Goal: Find specific page/section: Find specific page/section

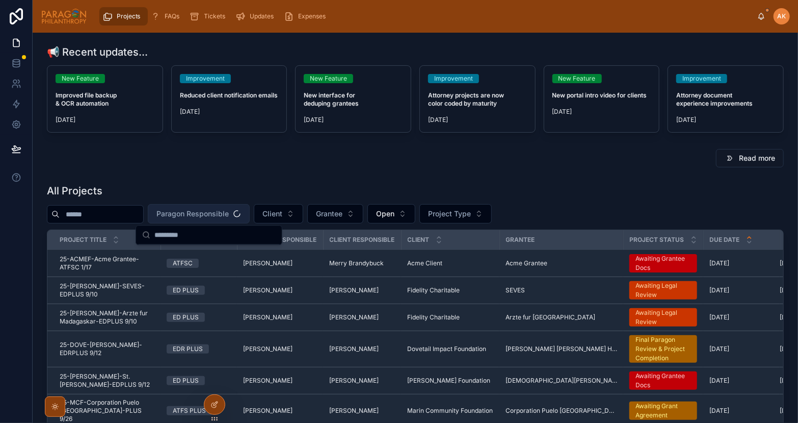
click at [198, 214] on span "Paragon Responsible" at bounding box center [193, 214] width 72 height 10
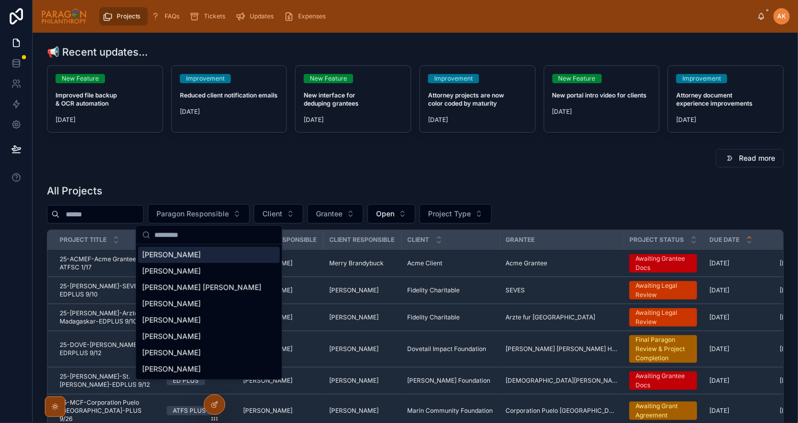
click at [183, 257] on span "[PERSON_NAME]" at bounding box center [171, 254] width 59 height 10
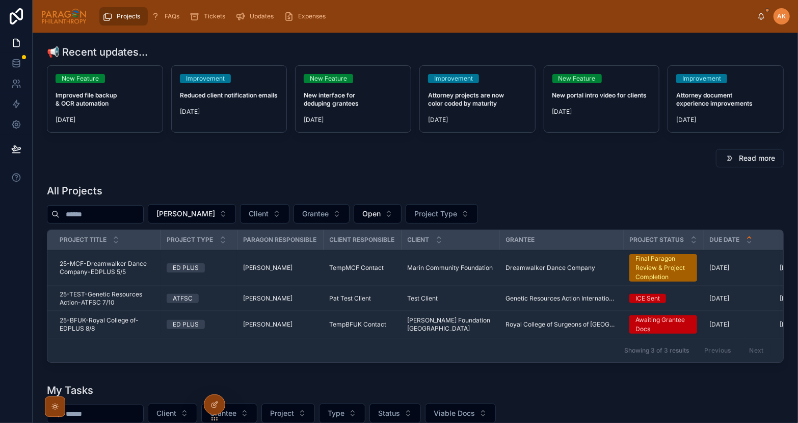
click at [139, 330] on span "25-BFUK-Royal College of-EDPLUS 8/8" at bounding box center [107, 324] width 95 height 16
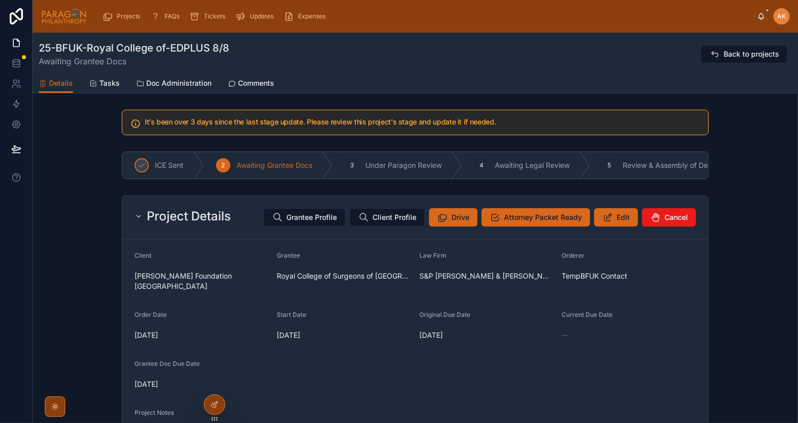
click at [247, 80] on span "Comments" at bounding box center [256, 83] width 36 height 10
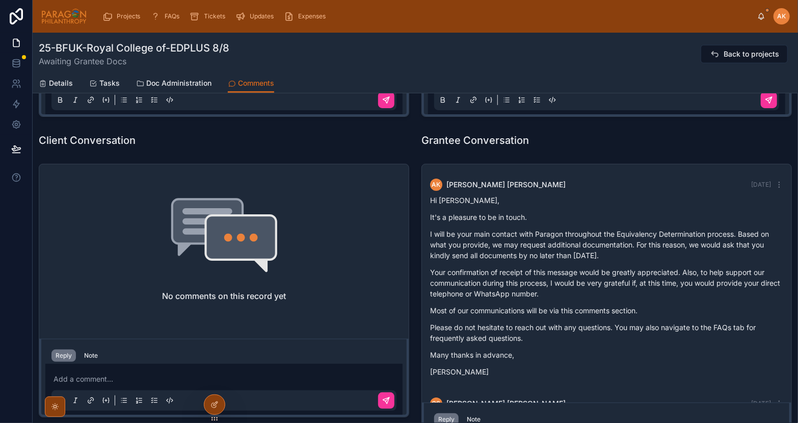
scroll to position [245, 0]
